Goal: Task Accomplishment & Management: Manage account settings

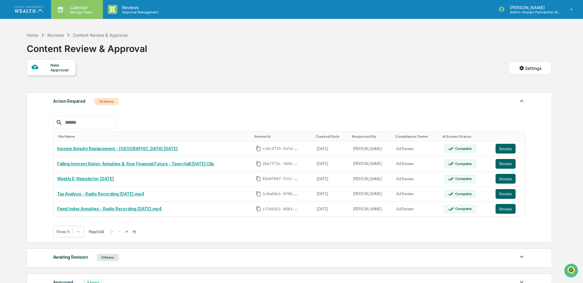
click at [72, 12] on p "Manage Tasks" at bounding box center [80, 12] width 31 height 4
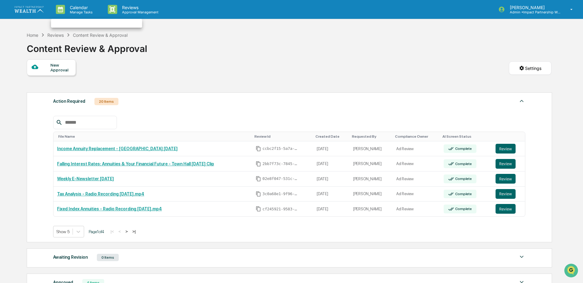
click at [123, 11] on div at bounding box center [291, 141] width 583 height 283
click at [70, 231] on div "Show 5" at bounding box center [68, 232] width 31 height 12
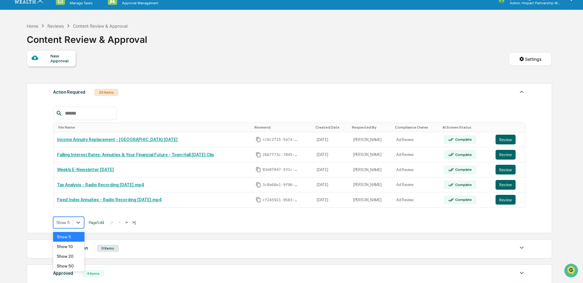
scroll to position [10, 0]
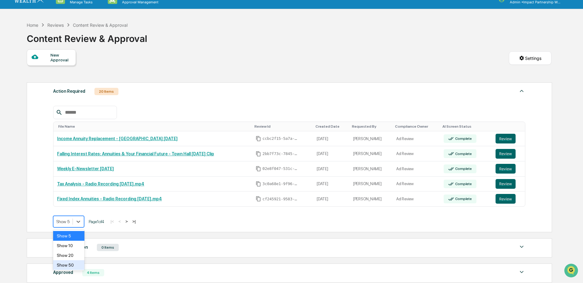
click at [69, 265] on div "Show 50" at bounding box center [68, 265] width 31 height 10
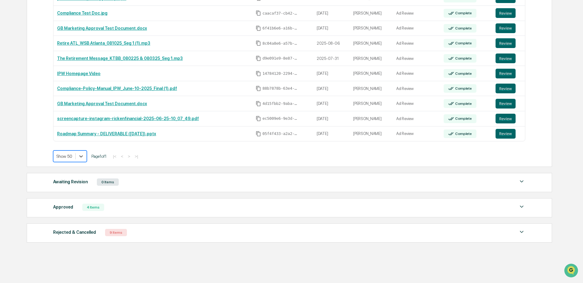
scroll to position [316, 0]
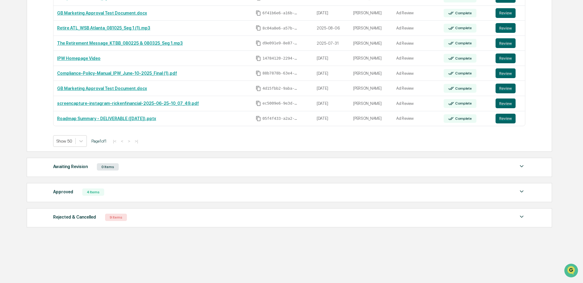
click at [101, 168] on div "0 Items" at bounding box center [108, 166] width 22 height 7
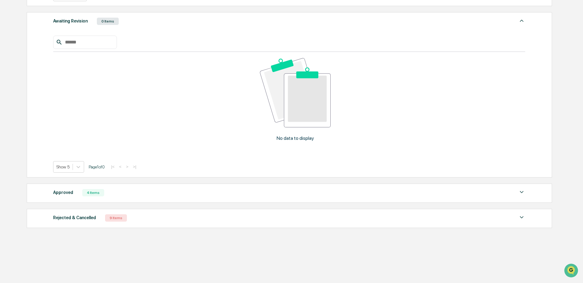
scroll to position [462, 0]
click at [78, 196] on div "Approved 4 Items" at bounding box center [289, 192] width 472 height 9
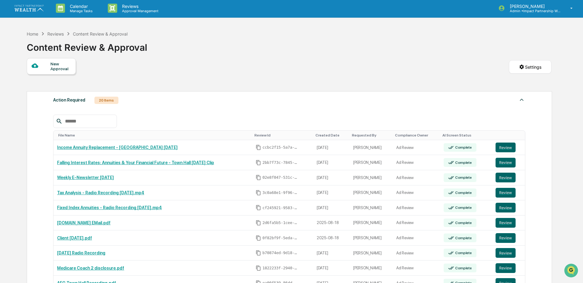
scroll to position [0, 0]
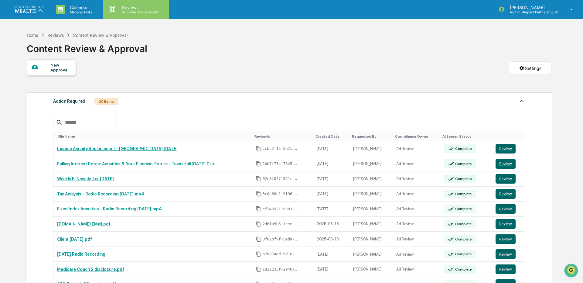
click at [132, 13] on p "Approval Management" at bounding box center [139, 12] width 44 height 4
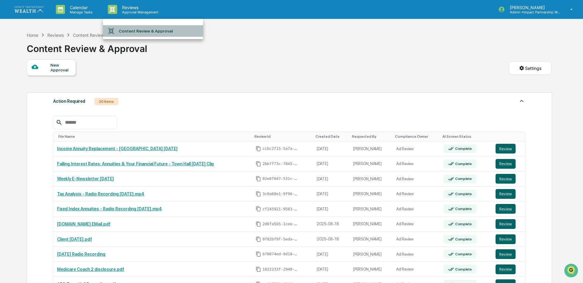
click at [140, 33] on li "Content Review & Approval" at bounding box center [153, 31] width 100 height 12
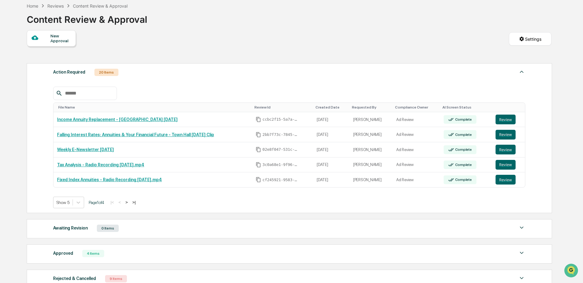
scroll to position [90, 0]
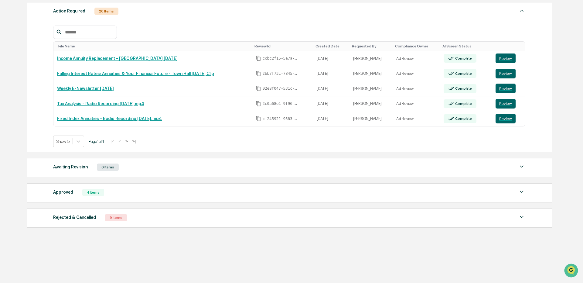
click at [88, 195] on div "4 Items" at bounding box center [93, 192] width 22 height 7
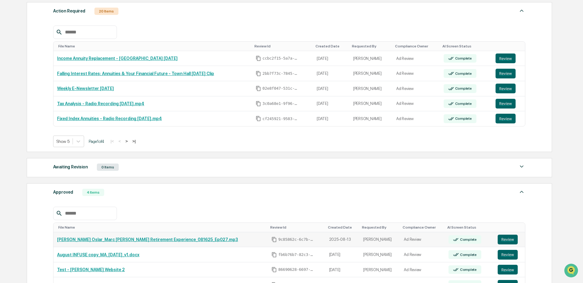
scroll to position [60, 0]
